Goal: Obtain resource: Obtain resource

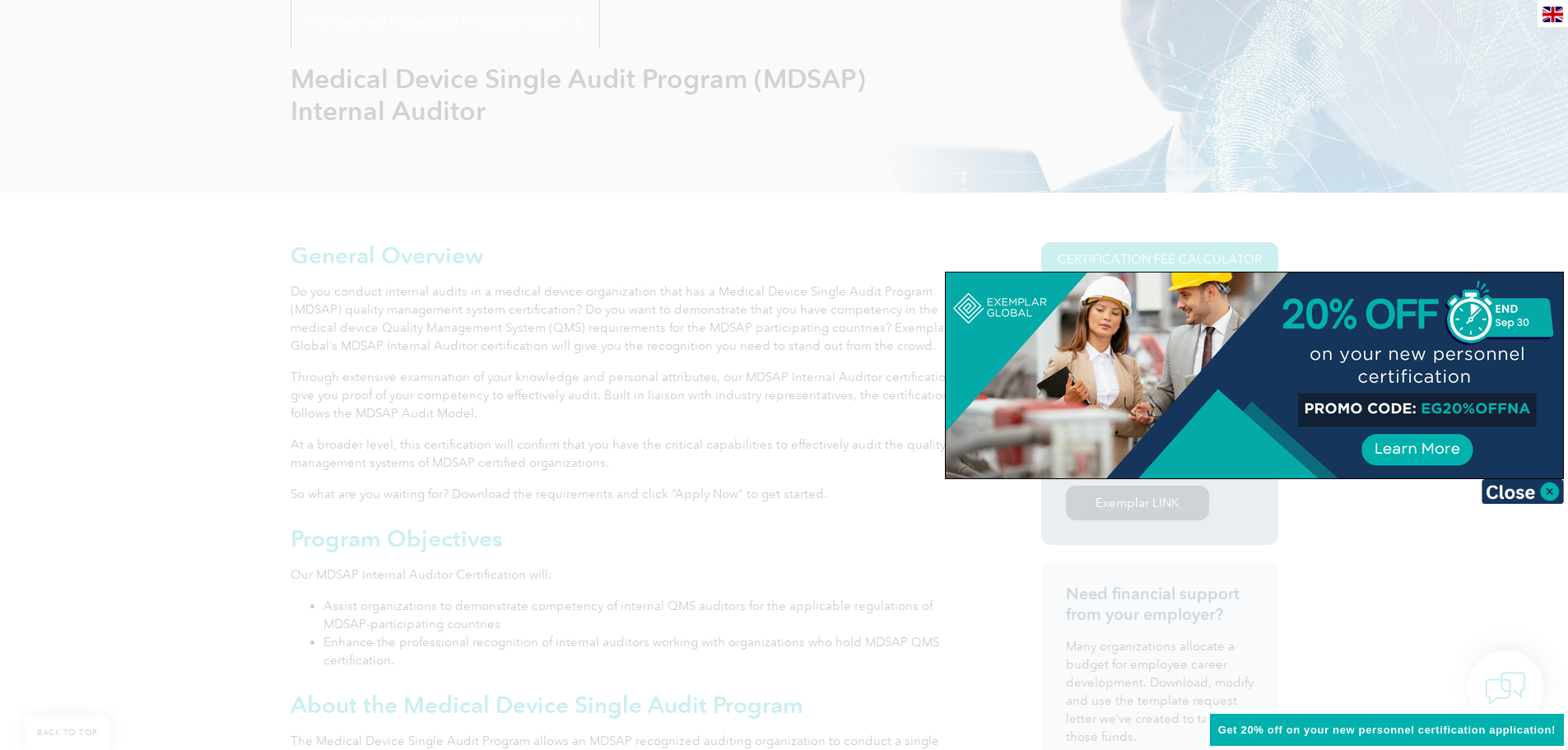
scroll to position [247, 0]
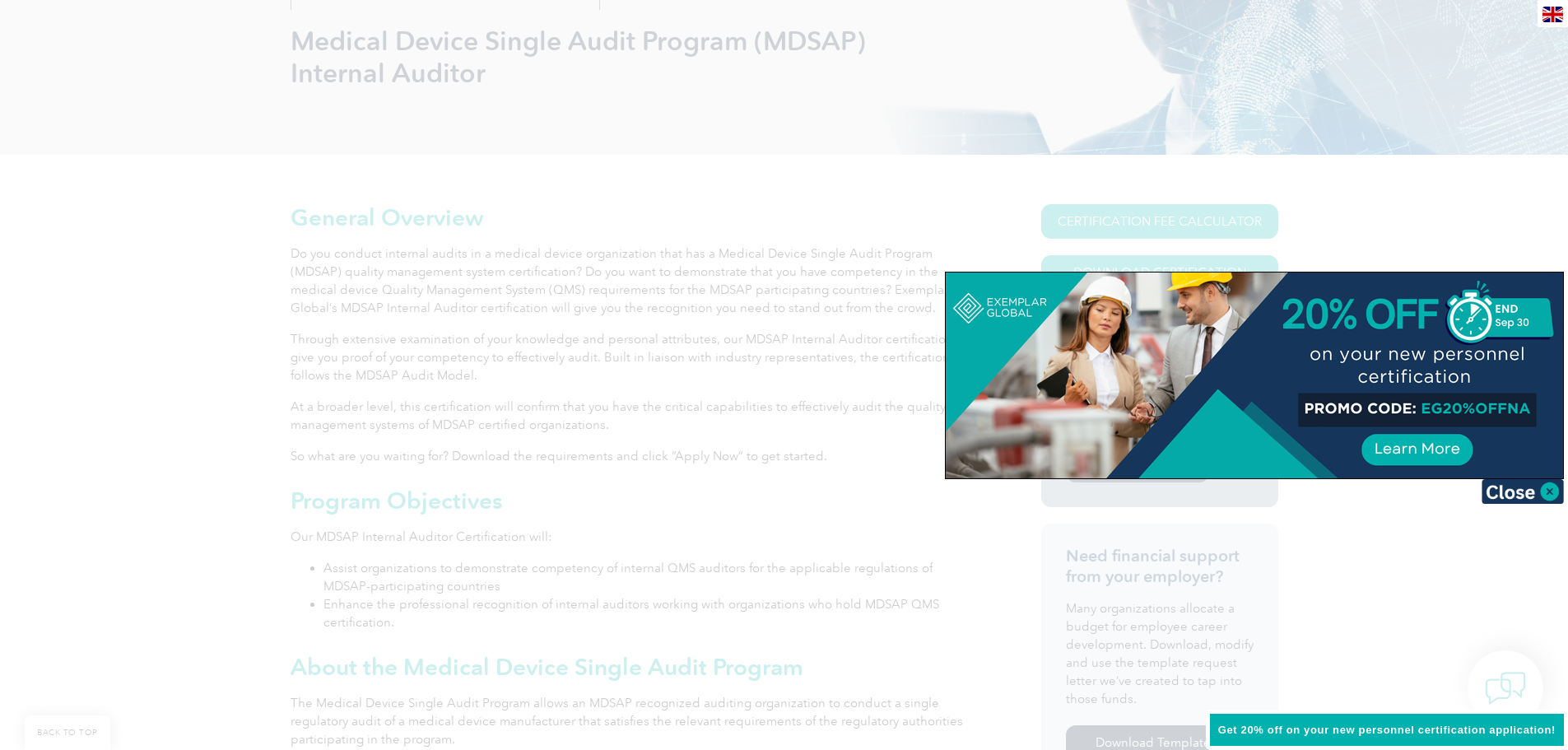
click at [197, 498] on div at bounding box center [784, 375] width 1568 height 750
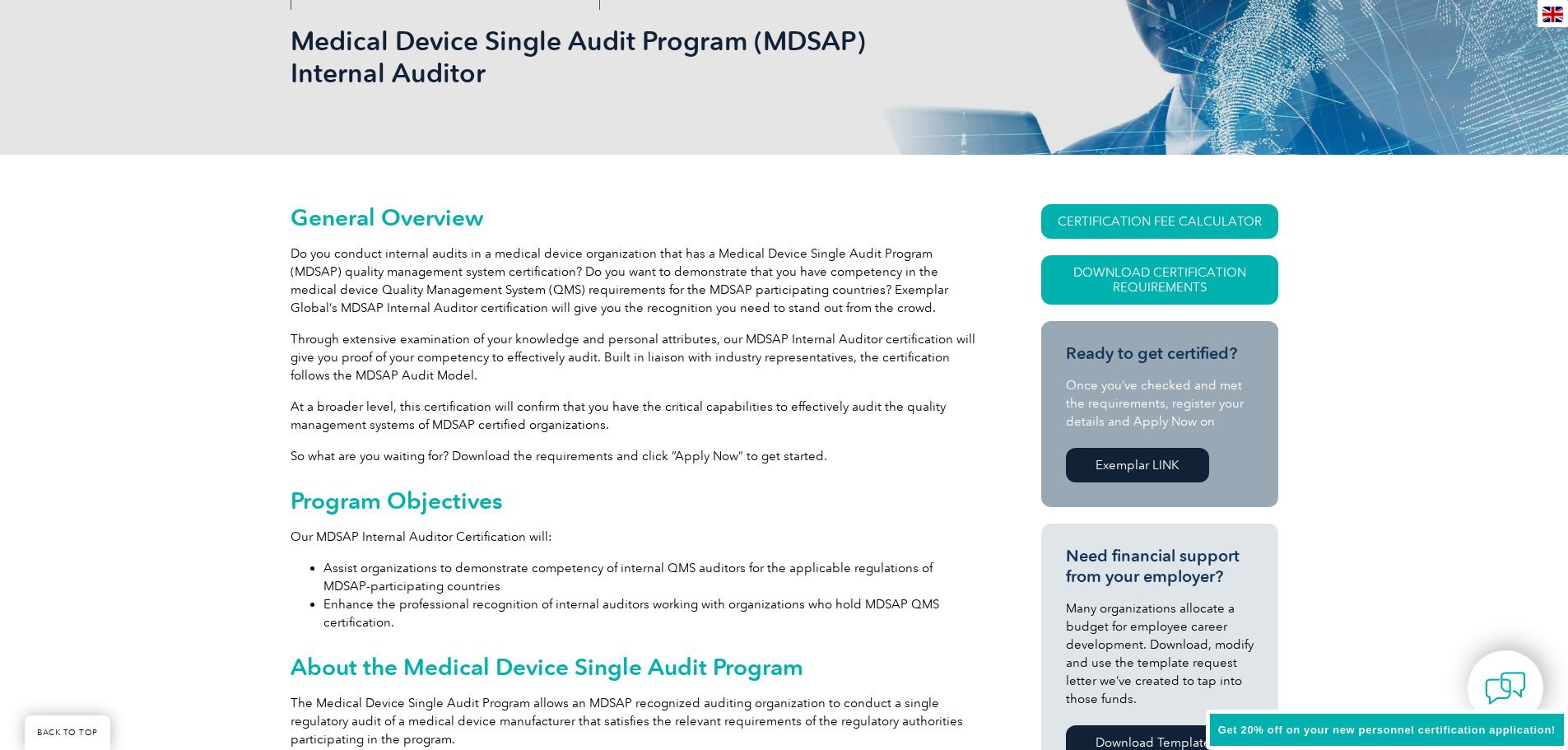
drag, startPoint x: 230, startPoint y: 395, endPoint x: 240, endPoint y: 351, distance: 45.1
drag, startPoint x: 179, startPoint y: 481, endPoint x: 228, endPoint y: 471, distance: 50.0
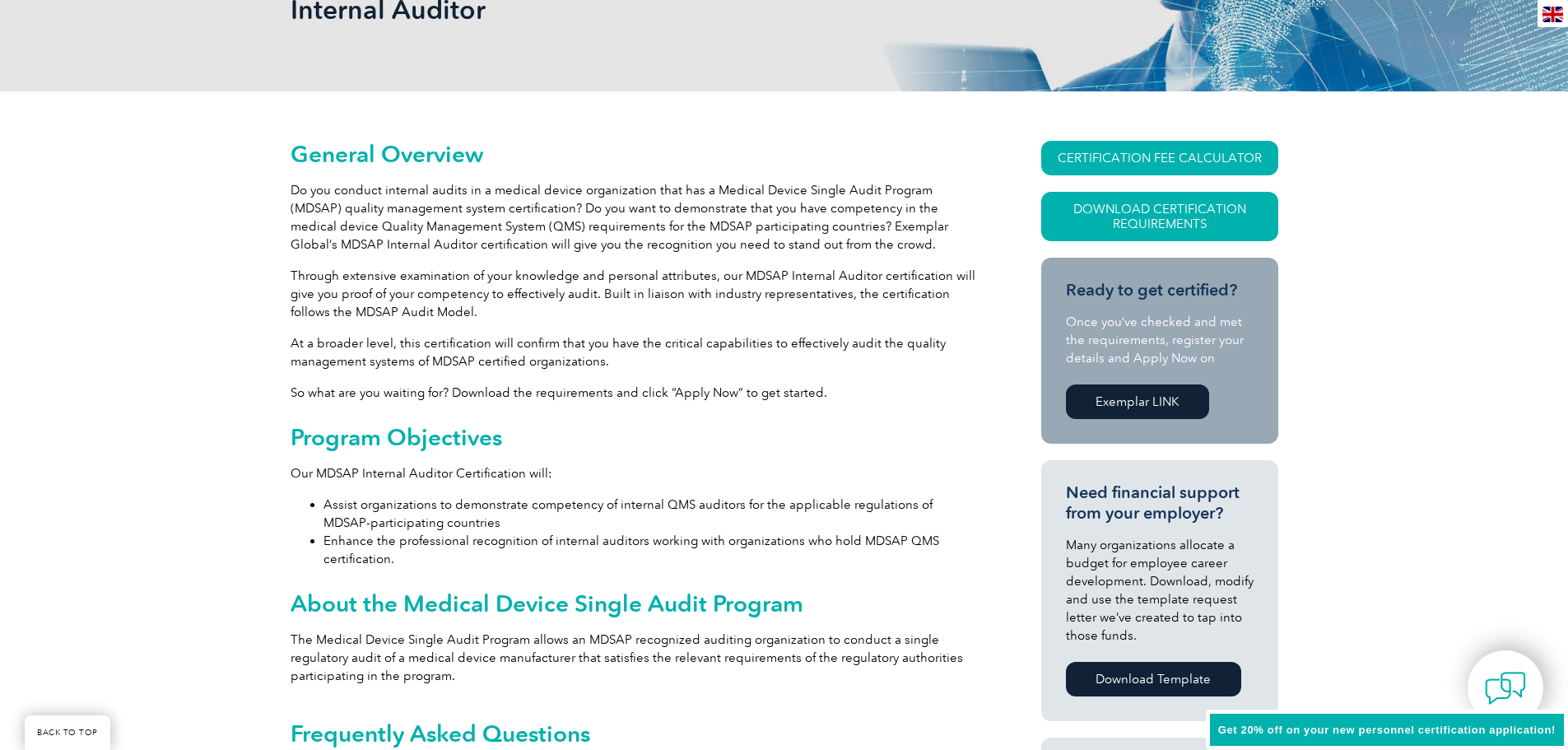
scroll to position [329, 0]
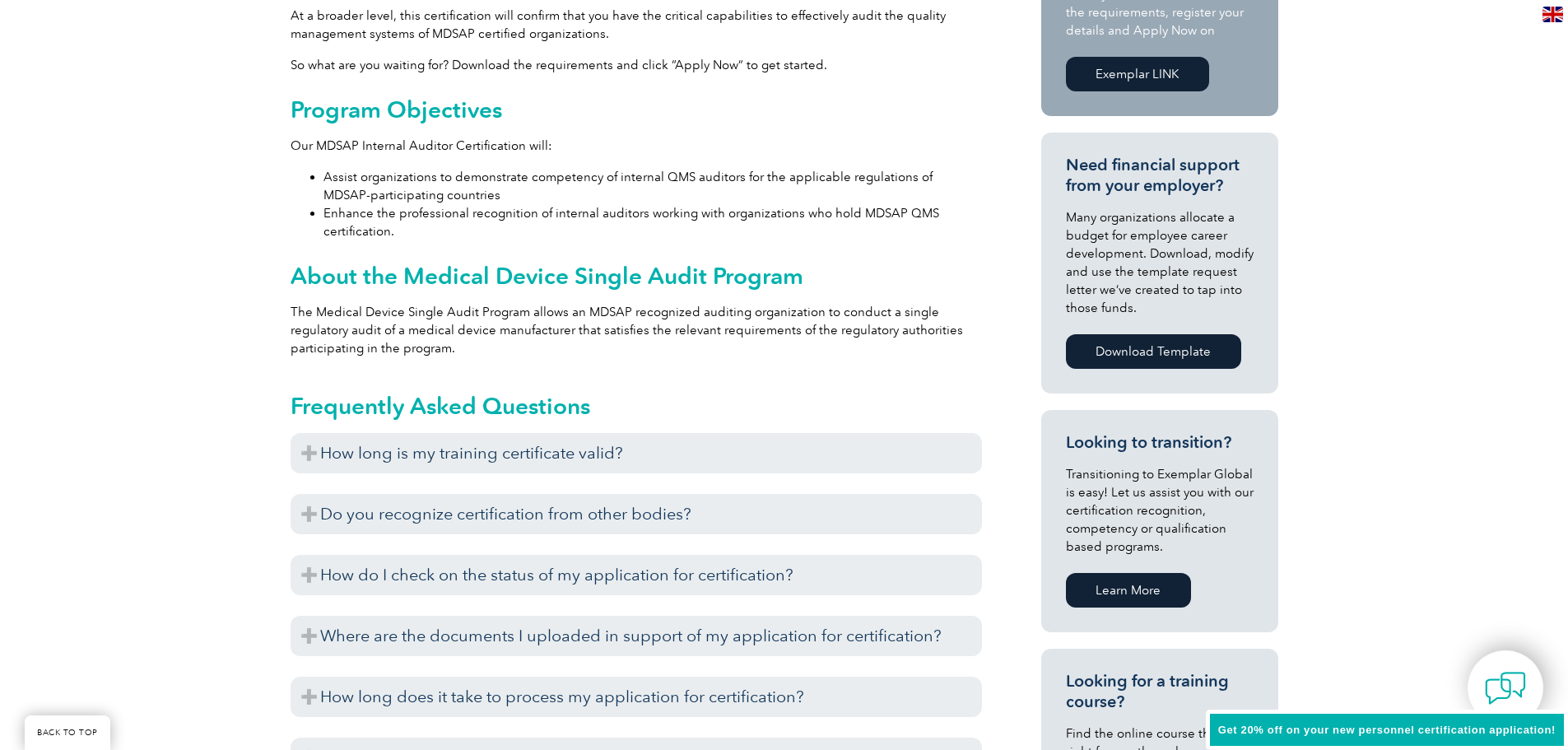
scroll to position [741, 0]
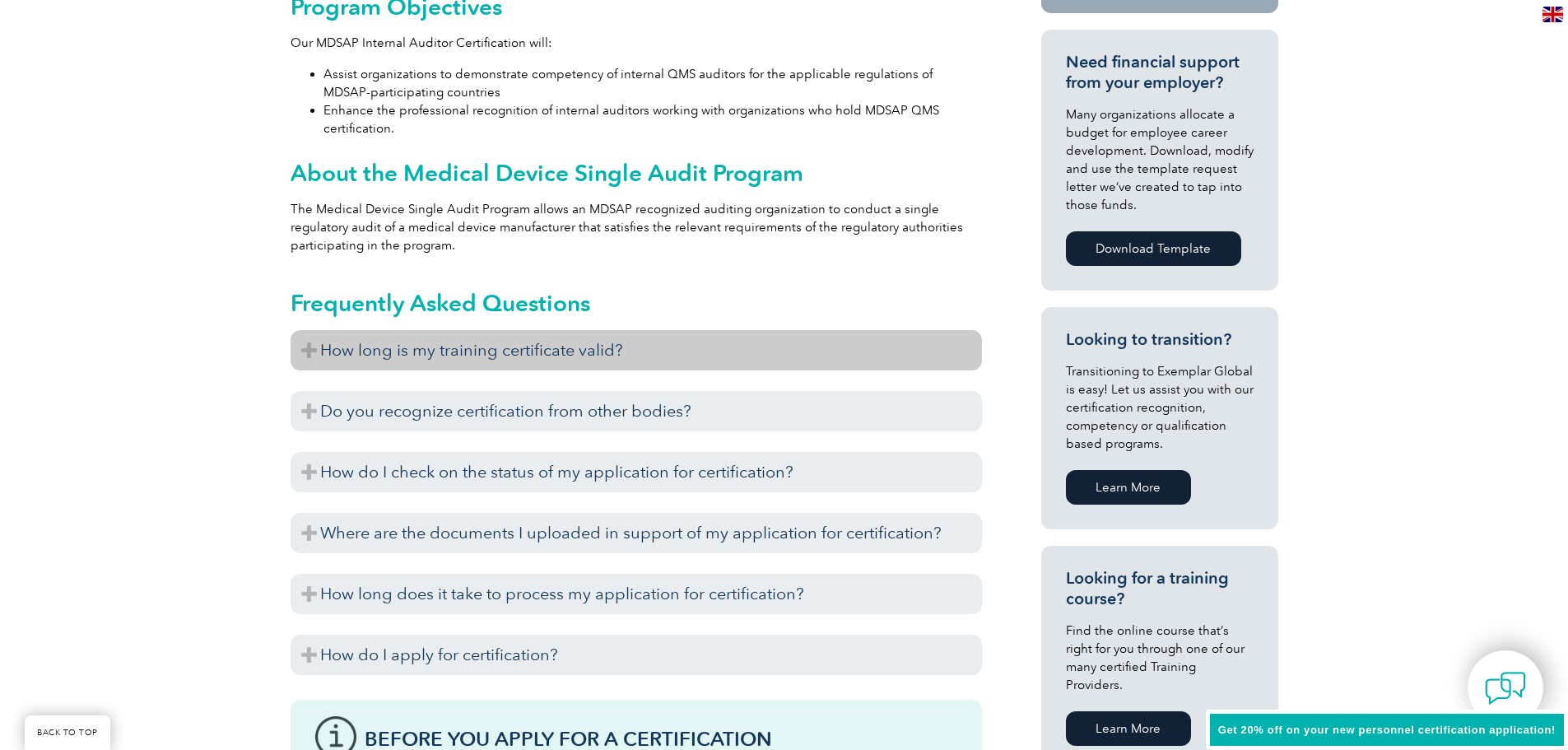
click at [389, 352] on h3 "How long is my training certificate valid?" at bounding box center [636, 350] width 692 height 40
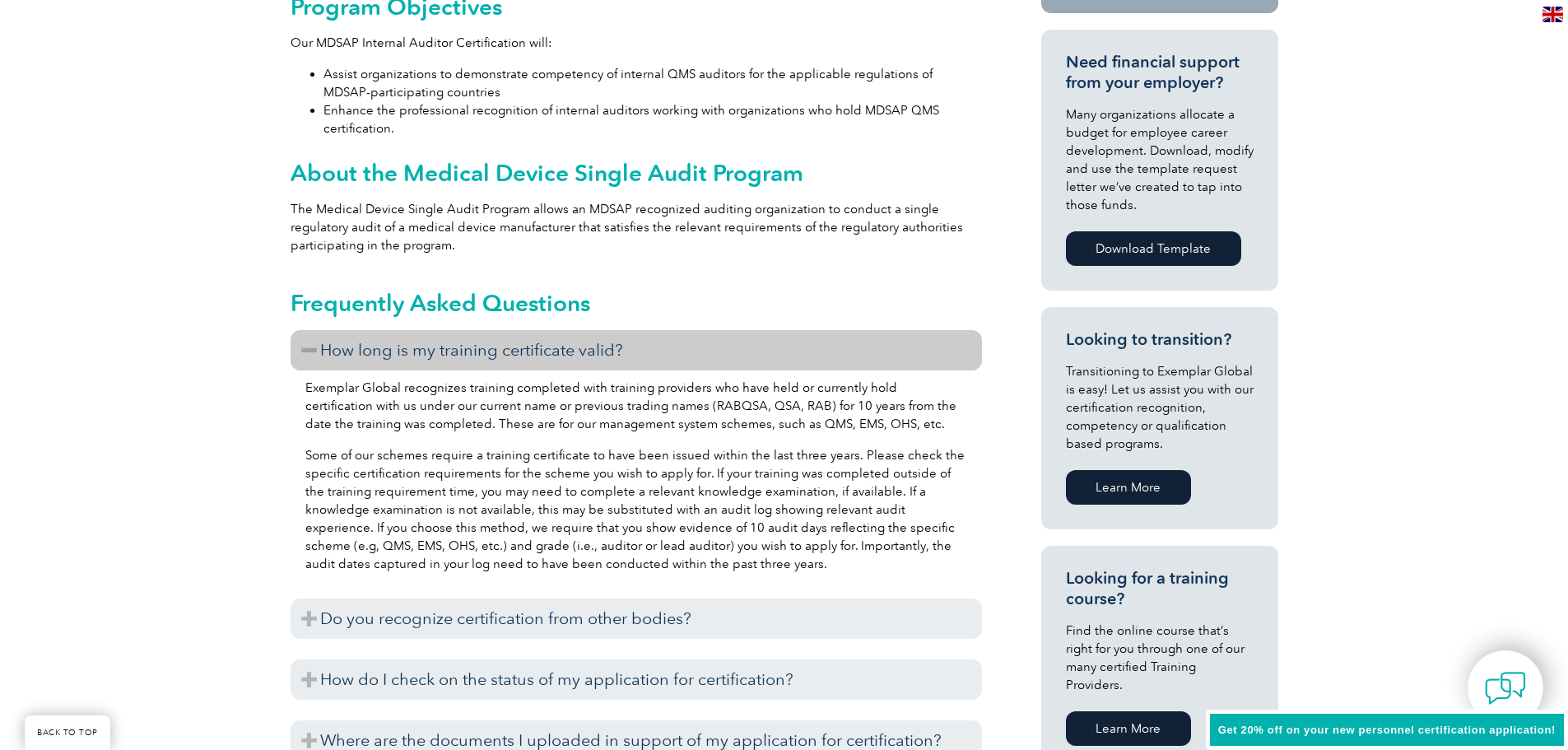
click at [222, 352] on div "General Overview Do you conduct internal audits in a medical device organizatio…" at bounding box center [784, 605] width 1568 height 1888
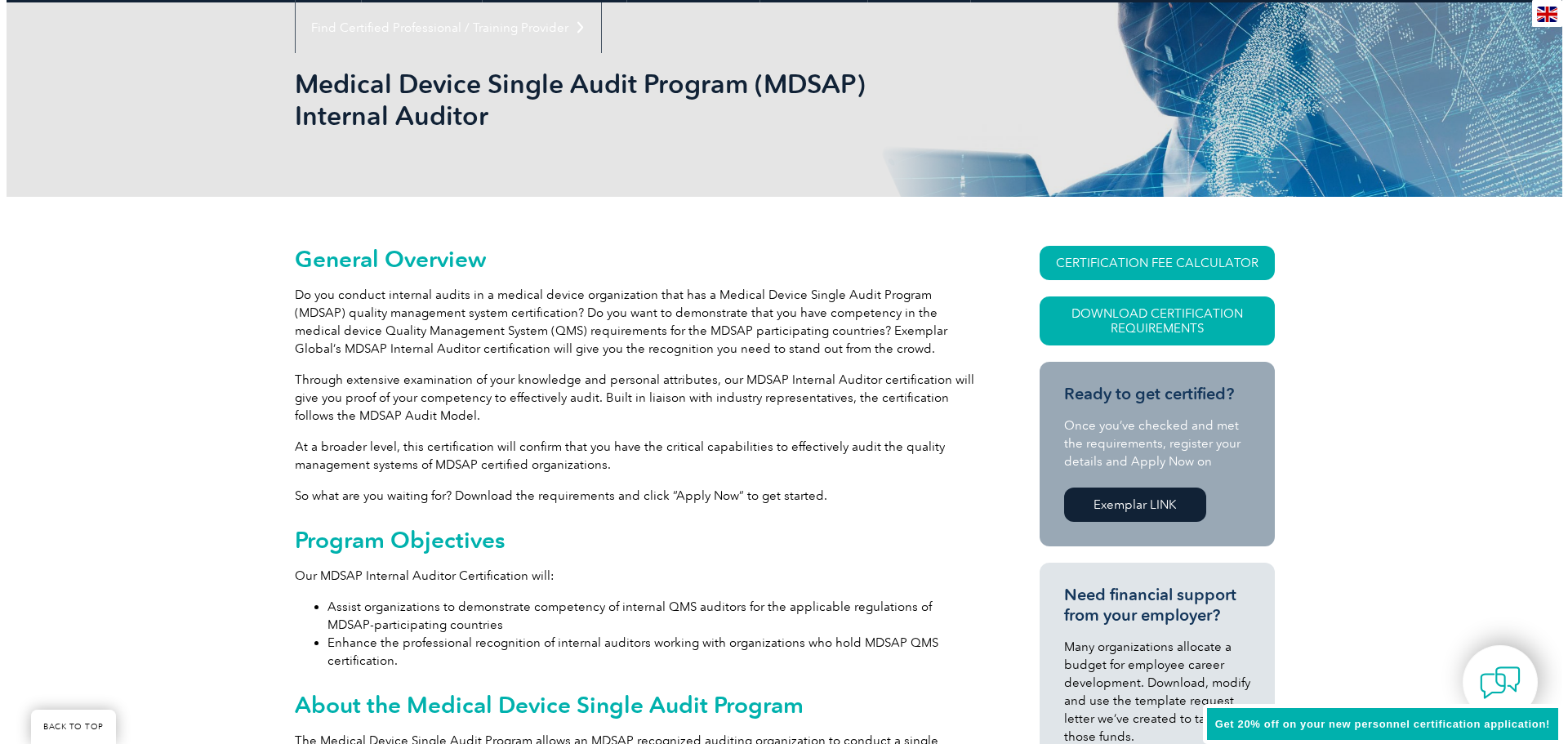
scroll to position [164, 0]
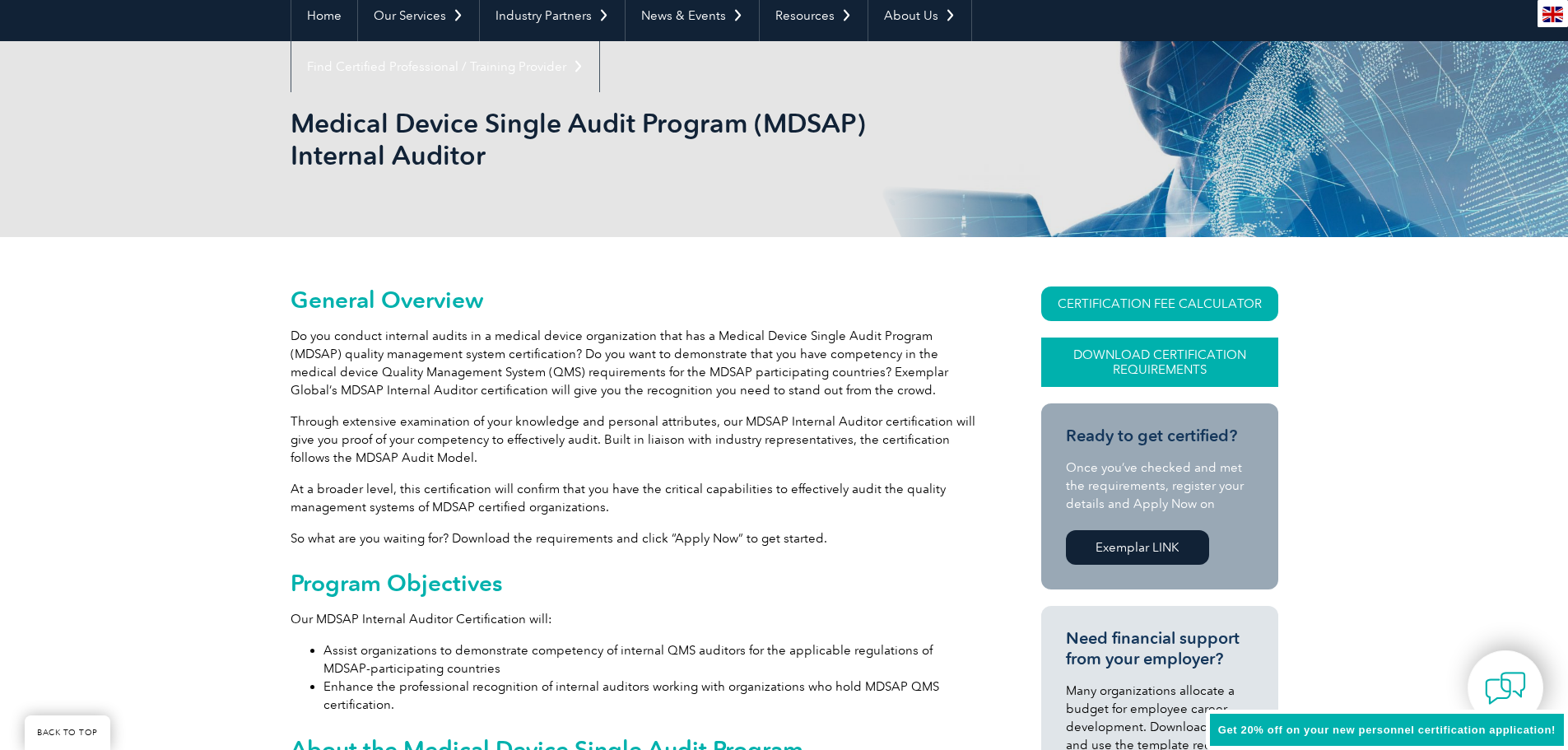
click at [1160, 355] on link "Download Certification Requirements" at bounding box center [1160, 362] width 237 height 49
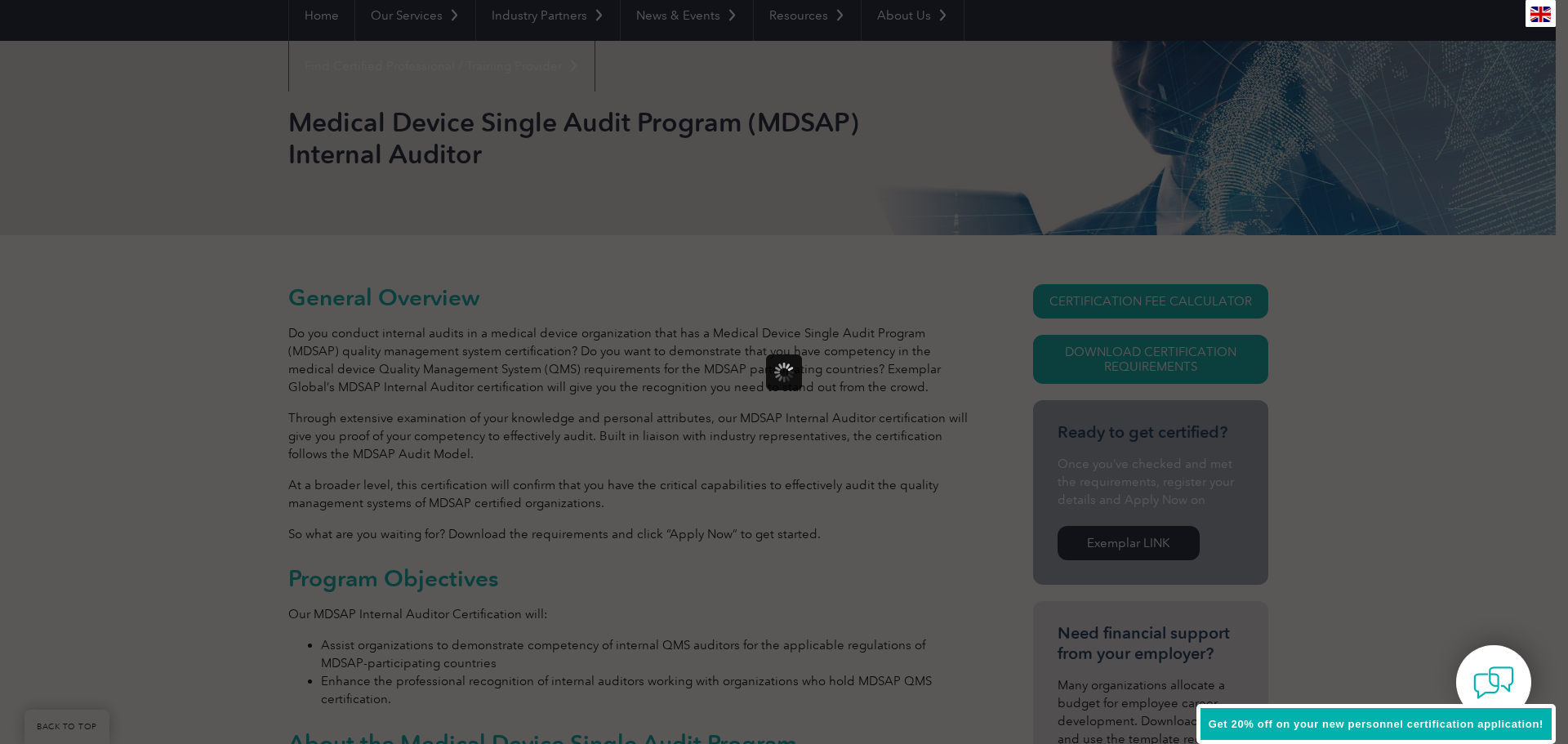
scroll to position [0, 0]
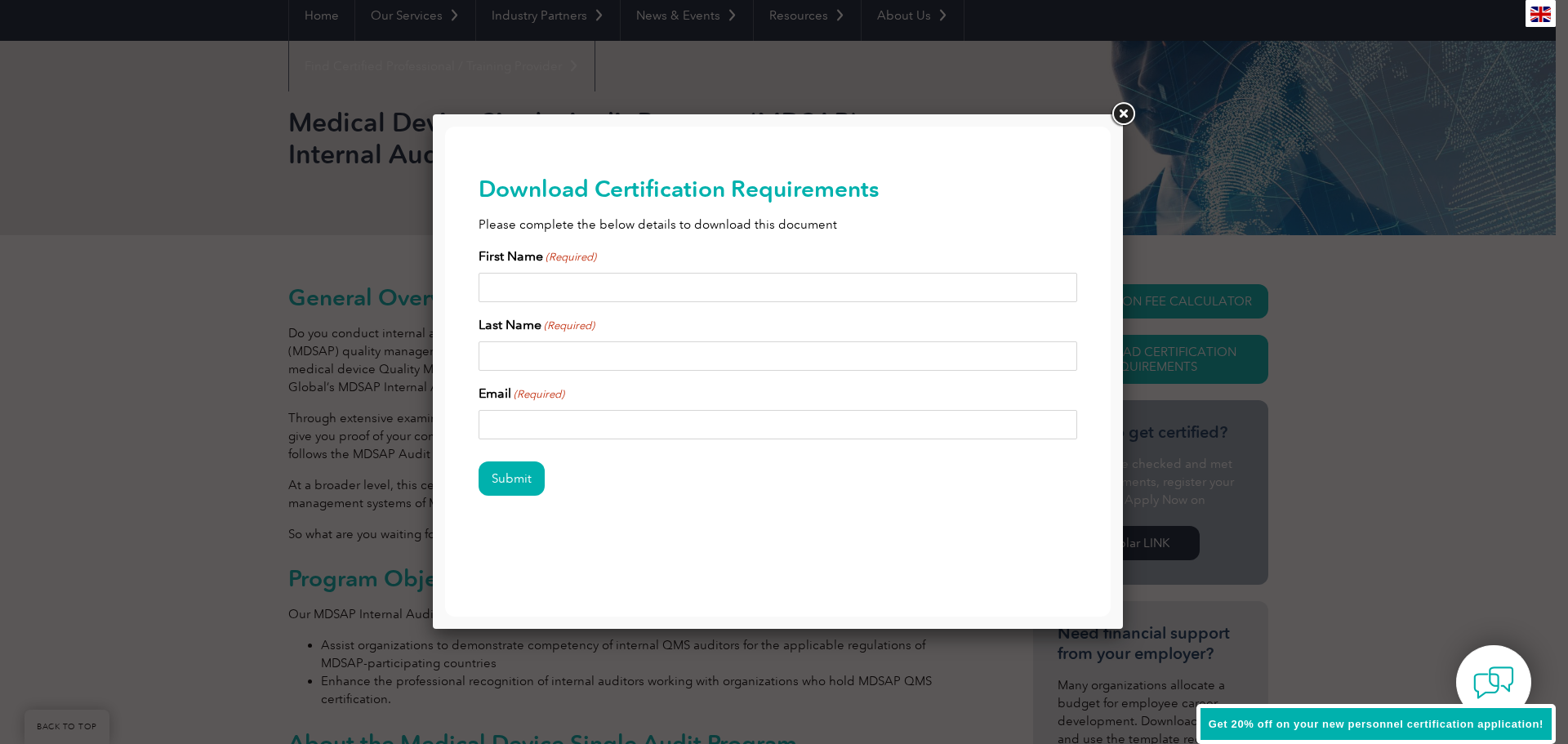
click at [553, 286] on input "First Name (Required)" at bounding box center [779, 287] width 600 height 29
type input "[PERSON_NAME]"
drag, startPoint x: 642, startPoint y: 428, endPoint x: 601, endPoint y: 422, distance: 41.4
click at [597, 428] on input "[PERSON_NAME][EMAIL_ADDRESS][PERSON_NAME][DOMAIN_NAME]" at bounding box center [779, 425] width 600 height 29
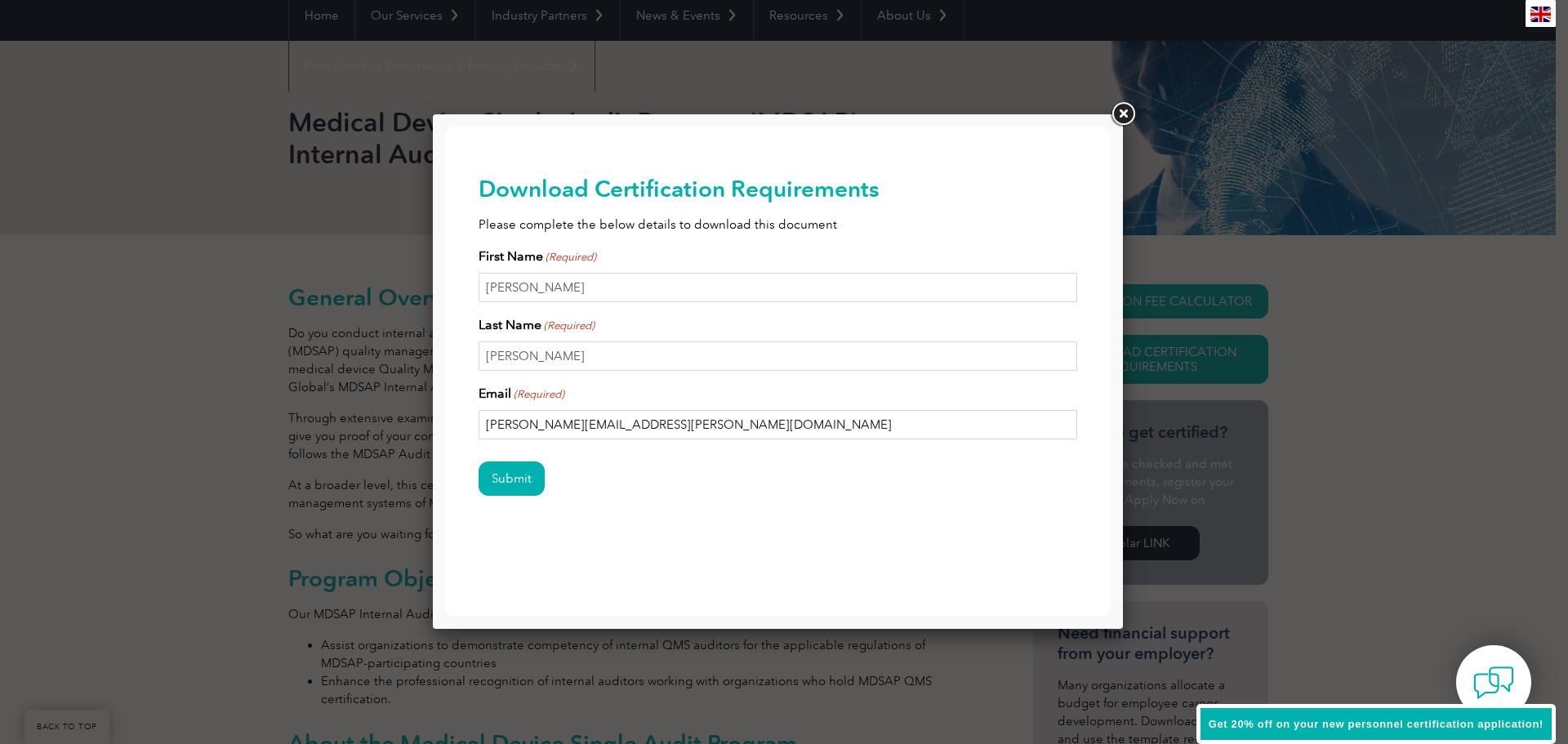
type input "[PERSON_NAME][EMAIL_ADDRESS][PERSON_NAME][DOMAIN_NAME]"
click at [479, 461] on input "Submit" at bounding box center [512, 478] width 66 height 35
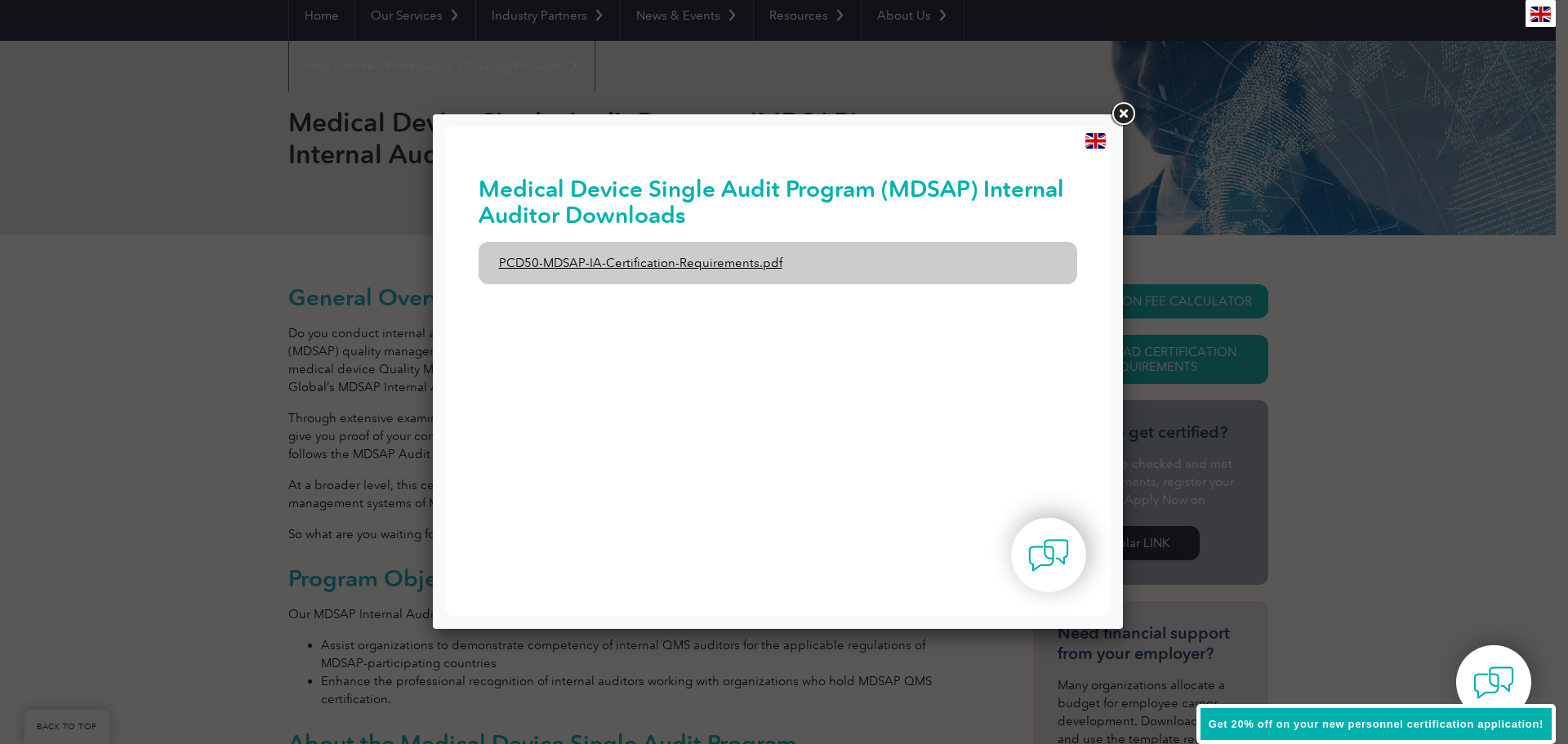
click at [651, 263] on link "PCD50-MDSAP-IA-Certification-Requirements.pdf" at bounding box center [779, 263] width 600 height 43
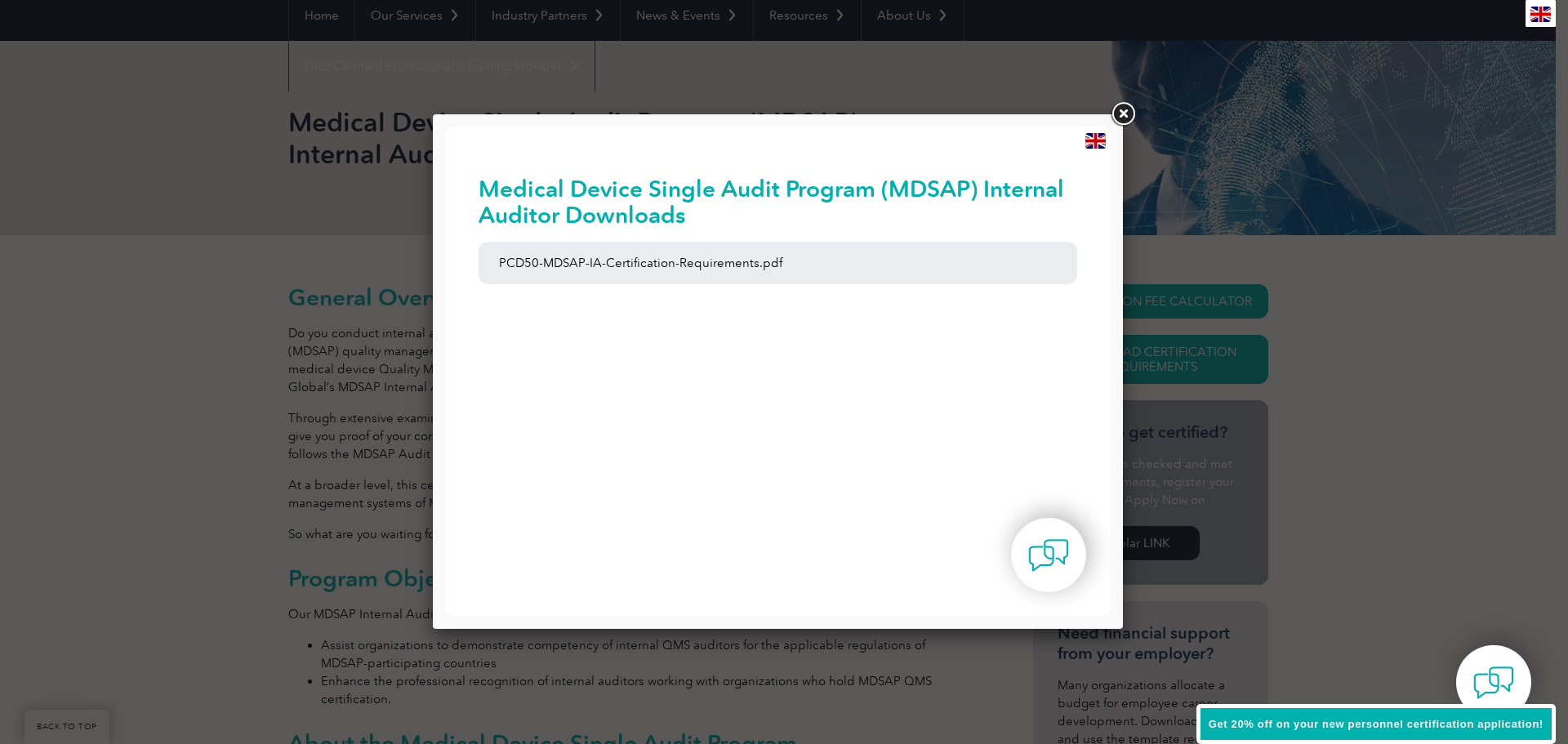
click at [1121, 110] on link at bounding box center [1122, 114] width 29 height 29
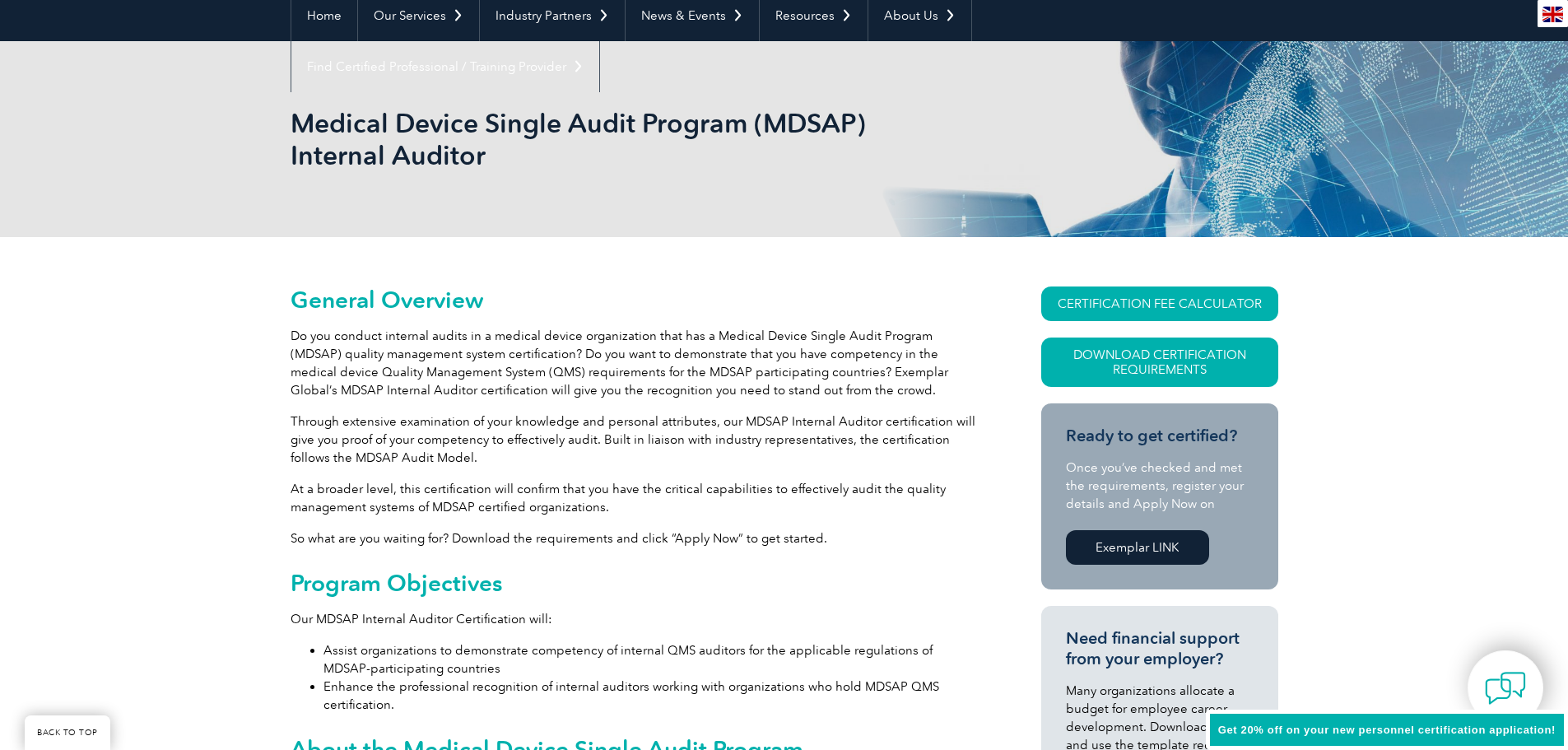
click at [945, 509] on p "At a broader level, this certification will confirm that you have the critical …" at bounding box center [636, 498] width 692 height 36
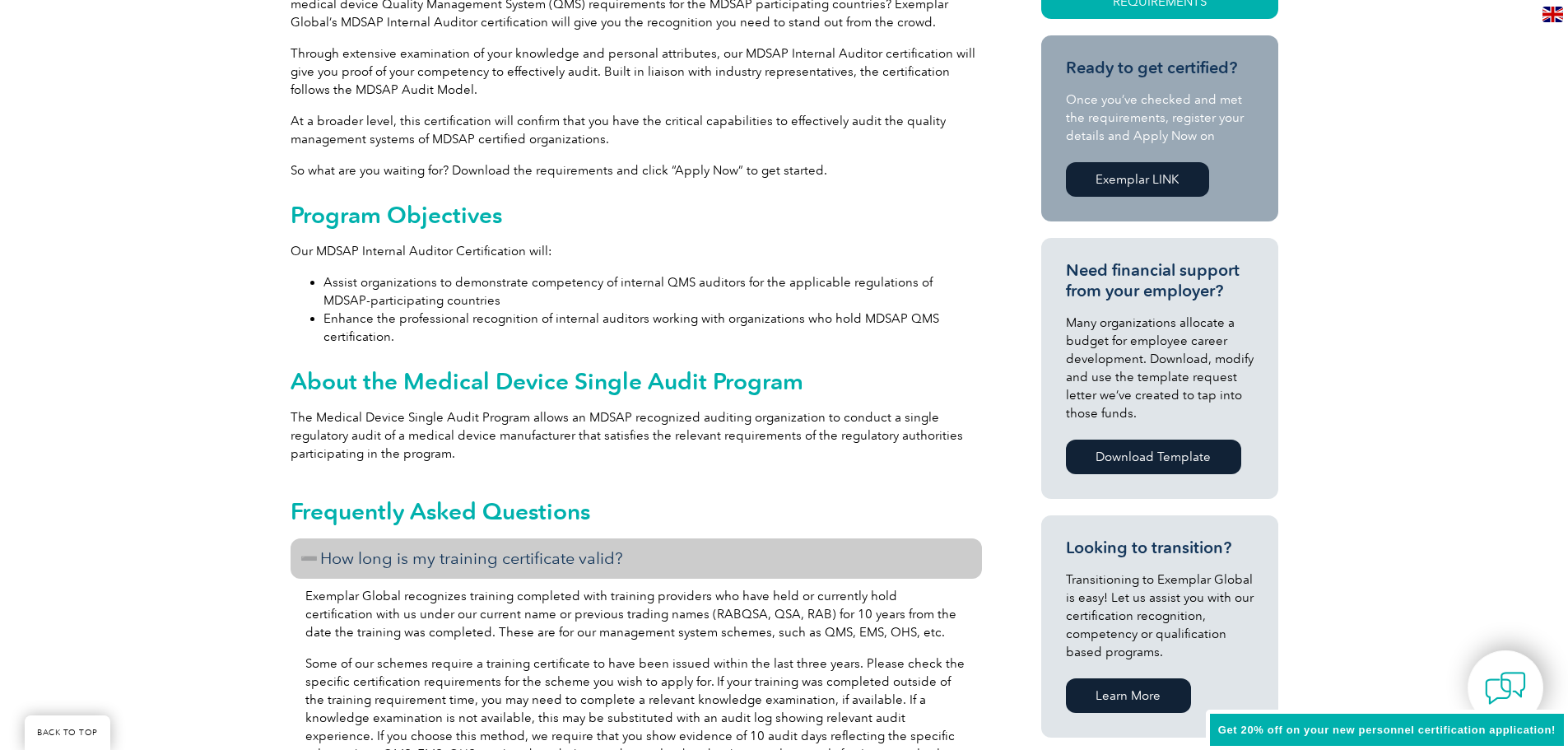
scroll to position [576, 0]
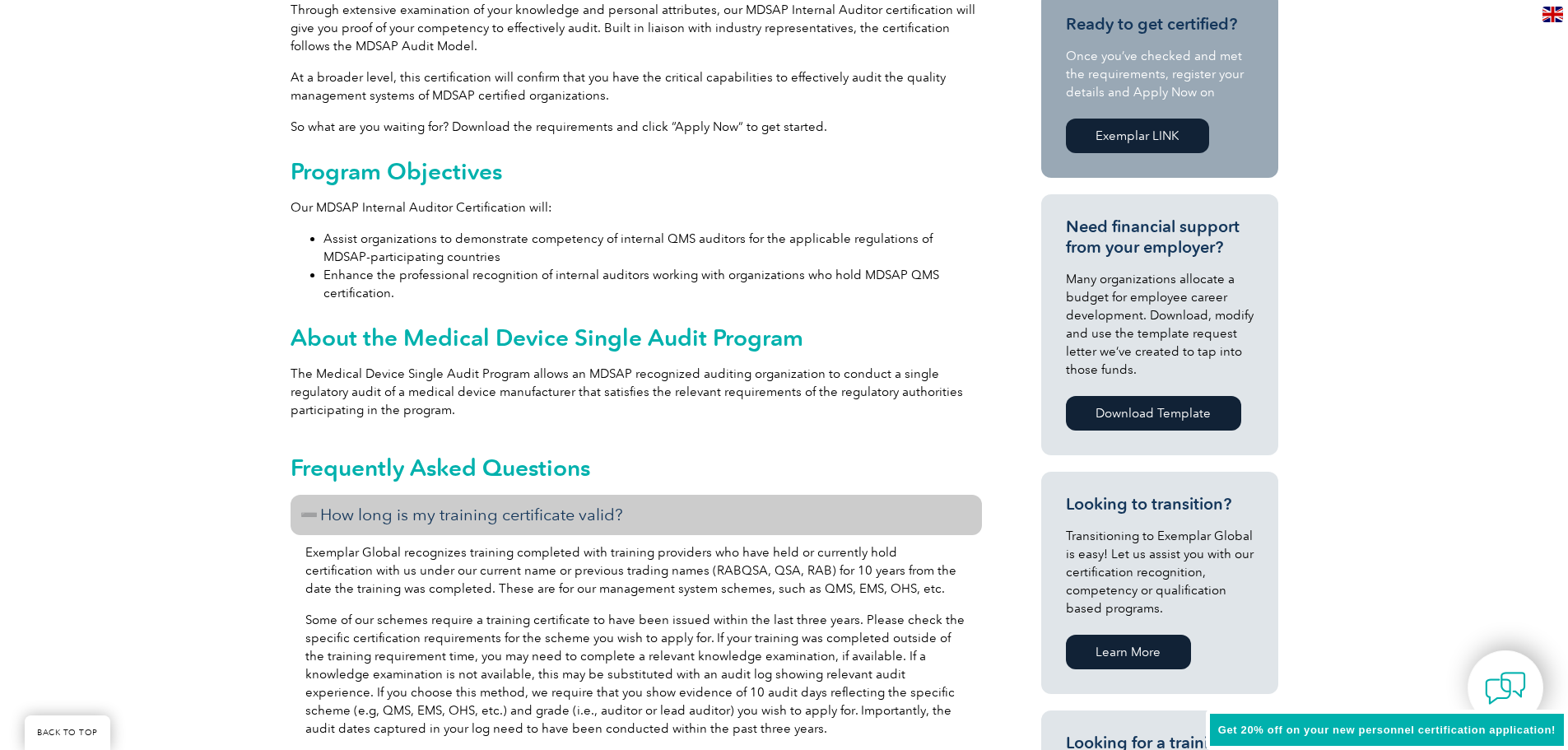
click at [1002, 461] on div "CERTIFICATION FEE CALCULATOR Download Certification Requirements Ready to get c…" at bounding box center [1130, 414] width 296 height 1077
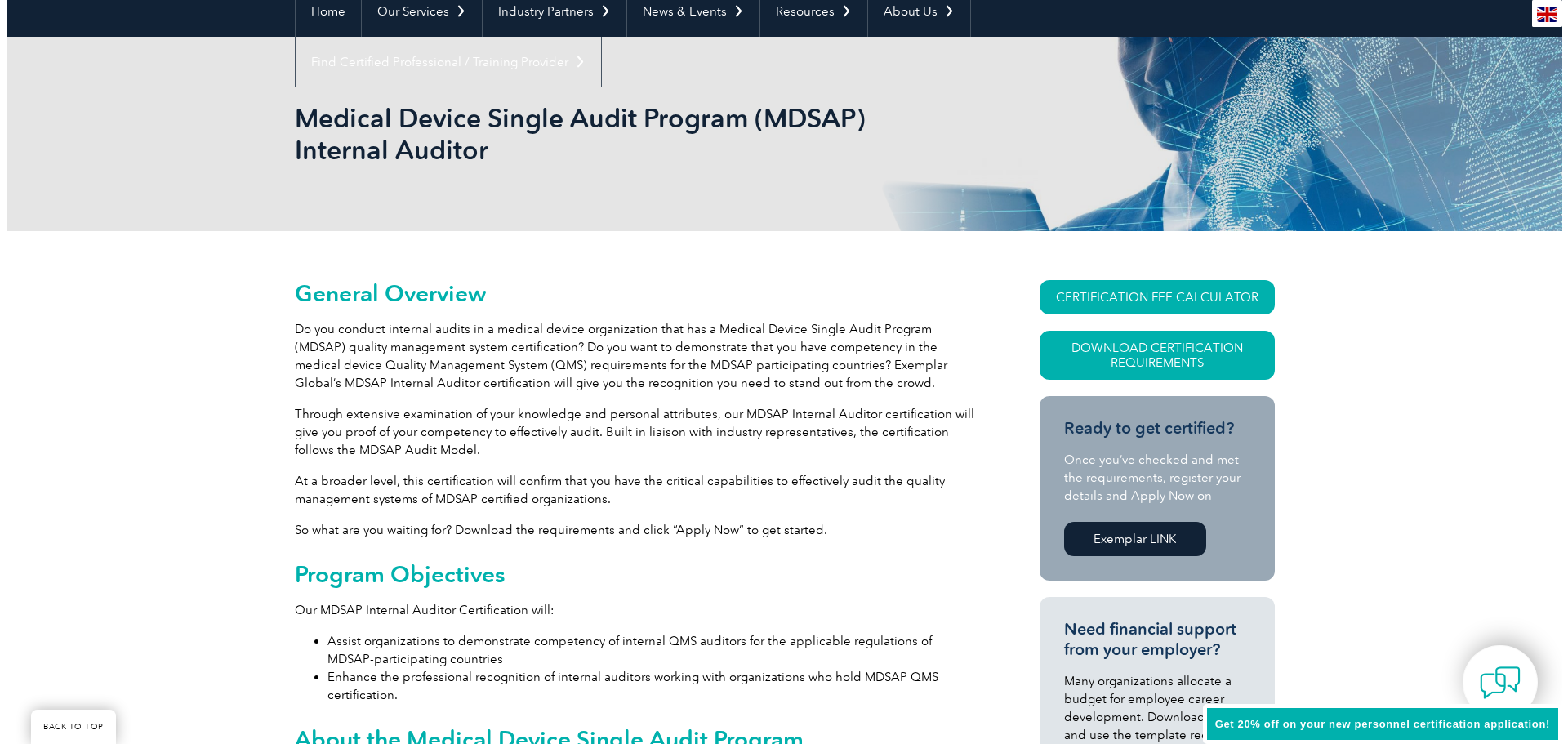
scroll to position [164, 0]
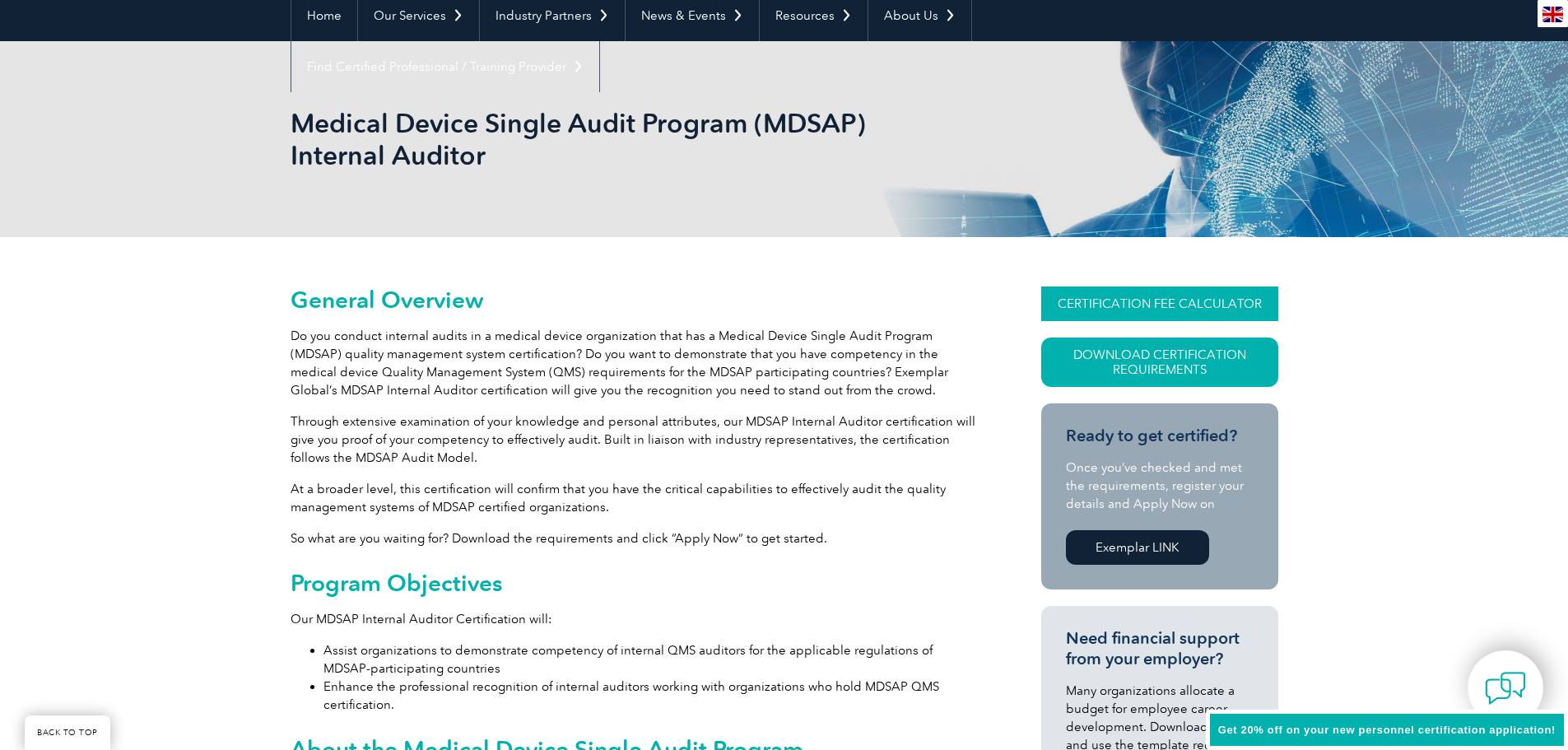
click at [1159, 291] on link "CERTIFICATION FEE CALCULATOR" at bounding box center [1160, 303] width 237 height 35
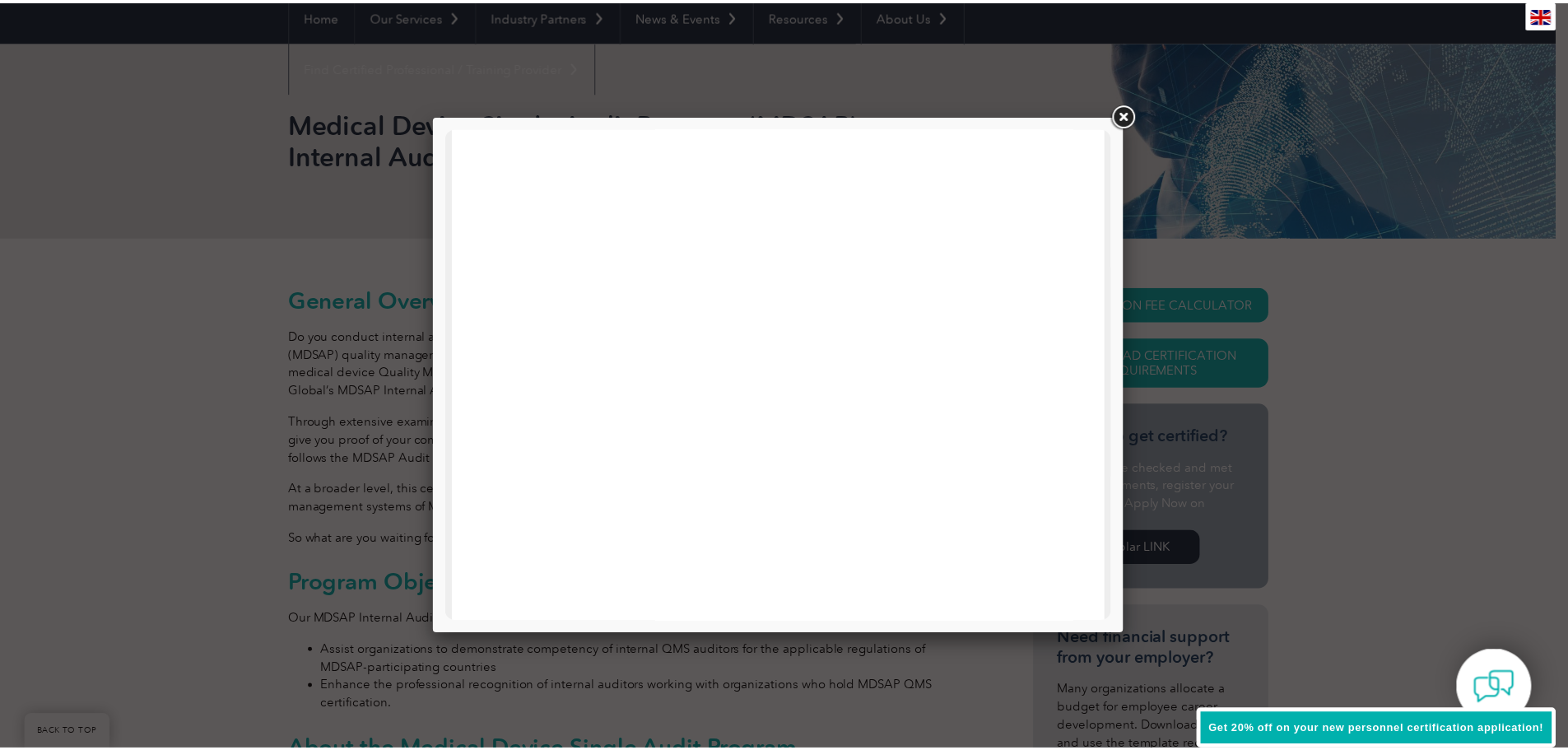
scroll to position [0, 0]
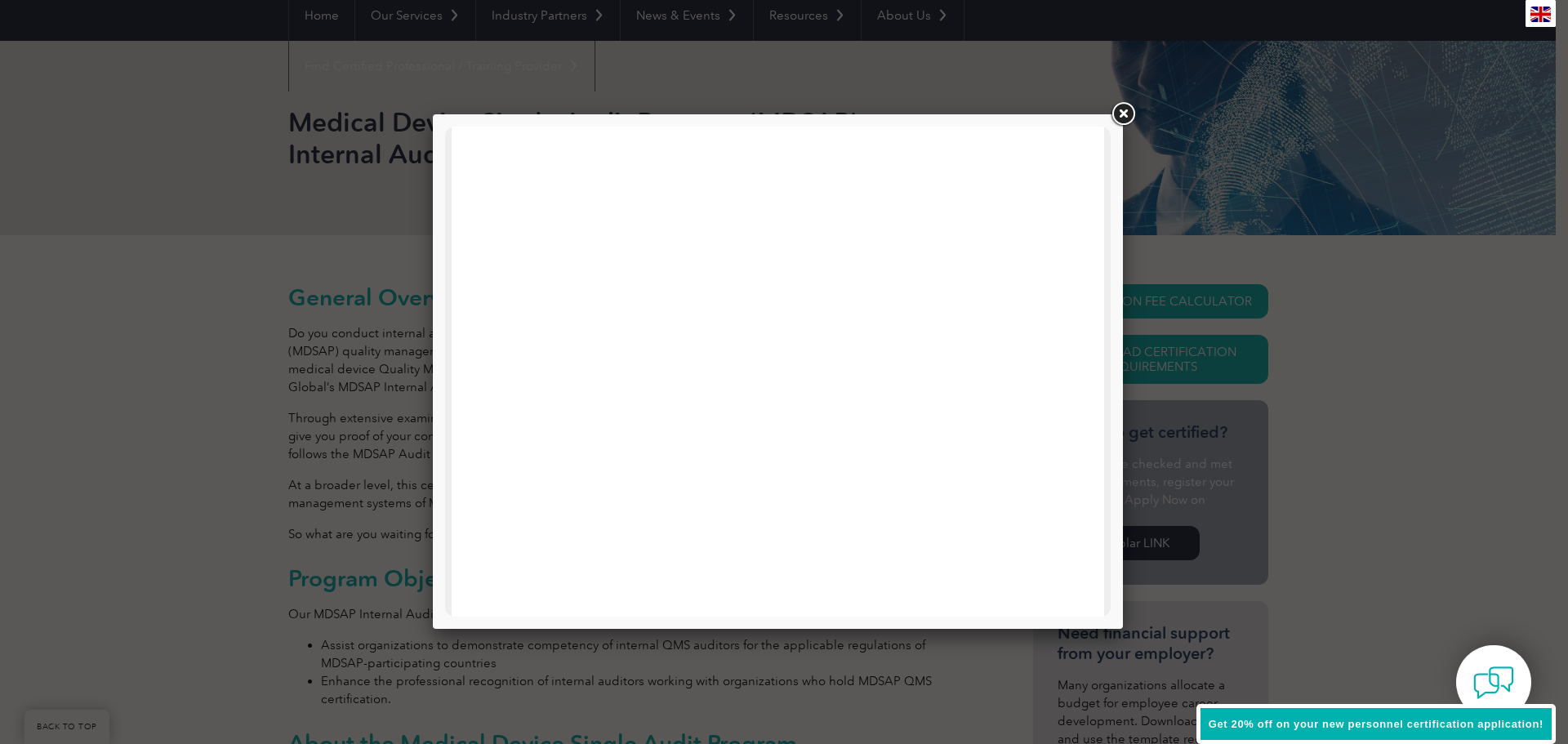
drag, startPoint x: 1106, startPoint y: 381, endPoint x: 1562, endPoint y: 296, distance: 463.9
click at [1124, 121] on link at bounding box center [1122, 114] width 29 height 29
